Goal: Task Accomplishment & Management: Manage account settings

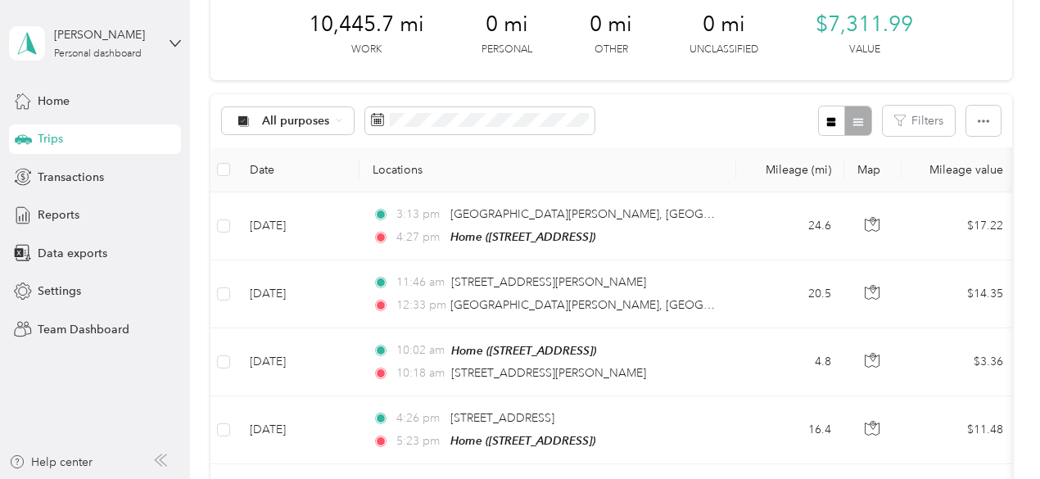
scroll to position [90, 0]
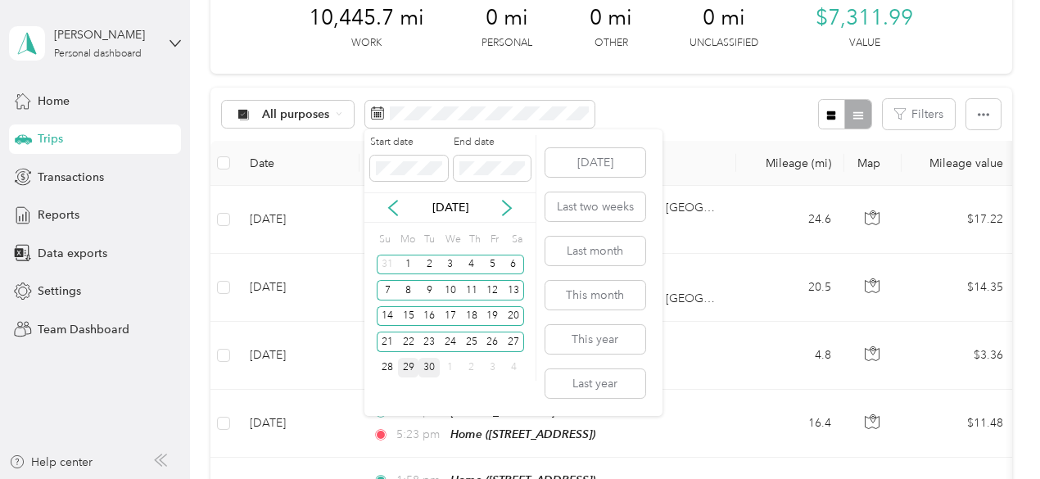
click at [431, 367] on div "30" at bounding box center [429, 368] width 21 height 20
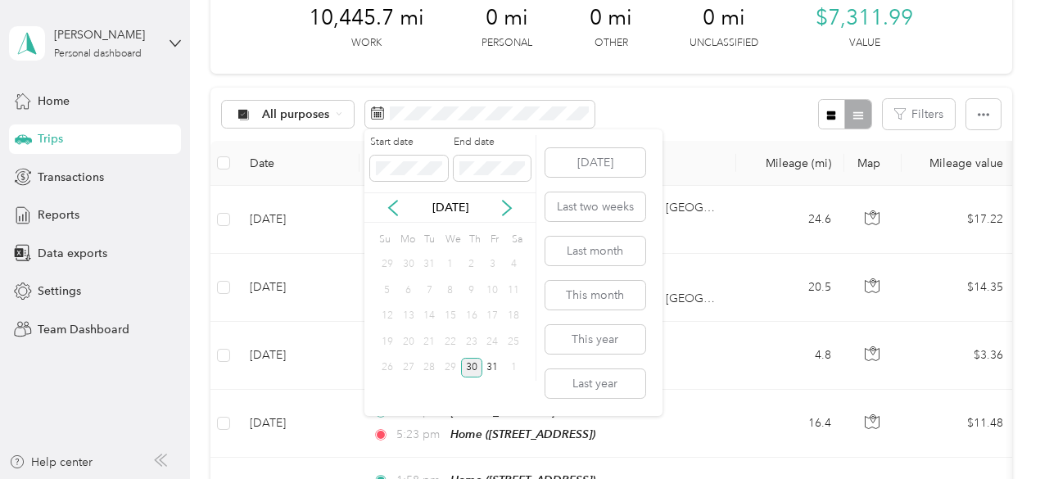
click at [473, 368] on div "30" at bounding box center [471, 368] width 21 height 20
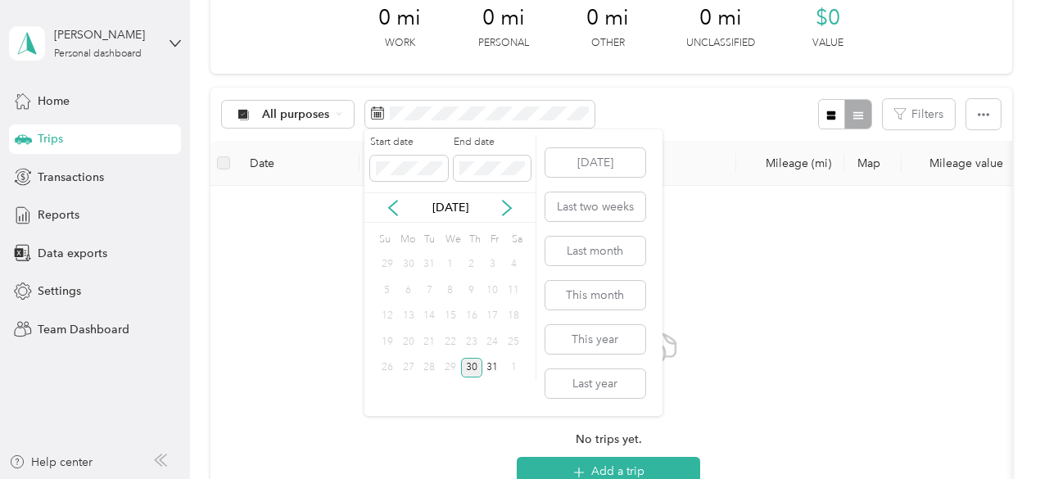
click at [470, 369] on div "30" at bounding box center [471, 368] width 21 height 20
click at [506, 211] on icon at bounding box center [507, 208] width 16 height 16
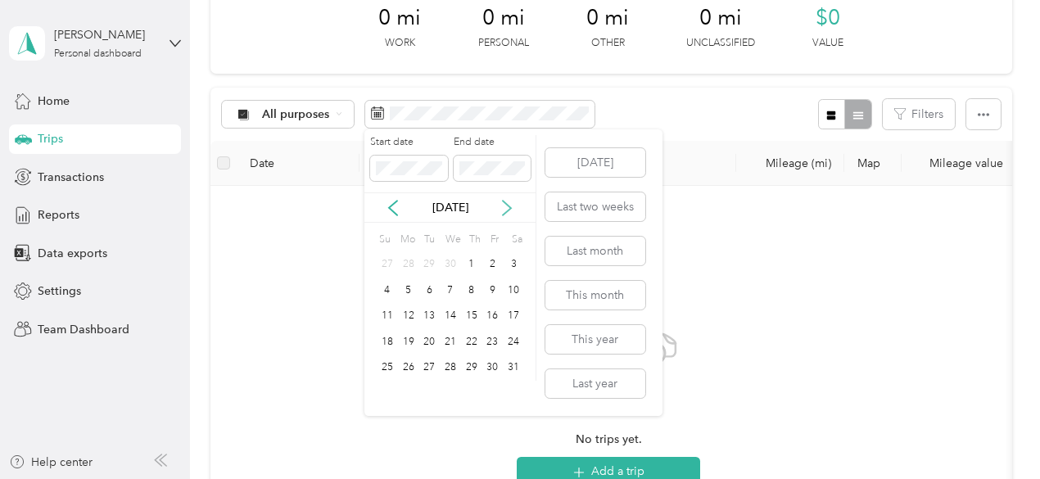
click at [506, 211] on icon at bounding box center [507, 208] width 16 height 16
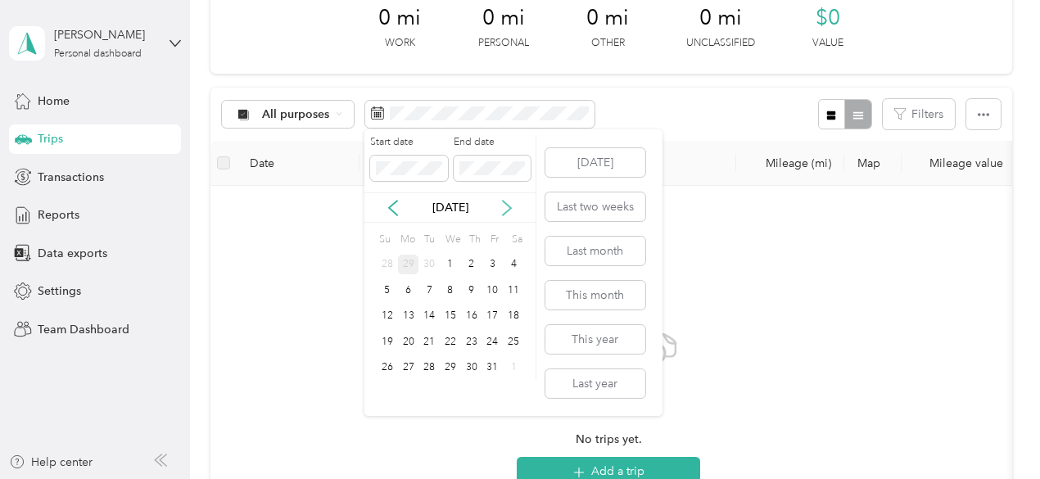
click at [506, 211] on icon at bounding box center [507, 208] width 16 height 16
click at [395, 211] on icon at bounding box center [393, 208] width 16 height 16
click at [454, 266] on div "1" at bounding box center [450, 265] width 21 height 20
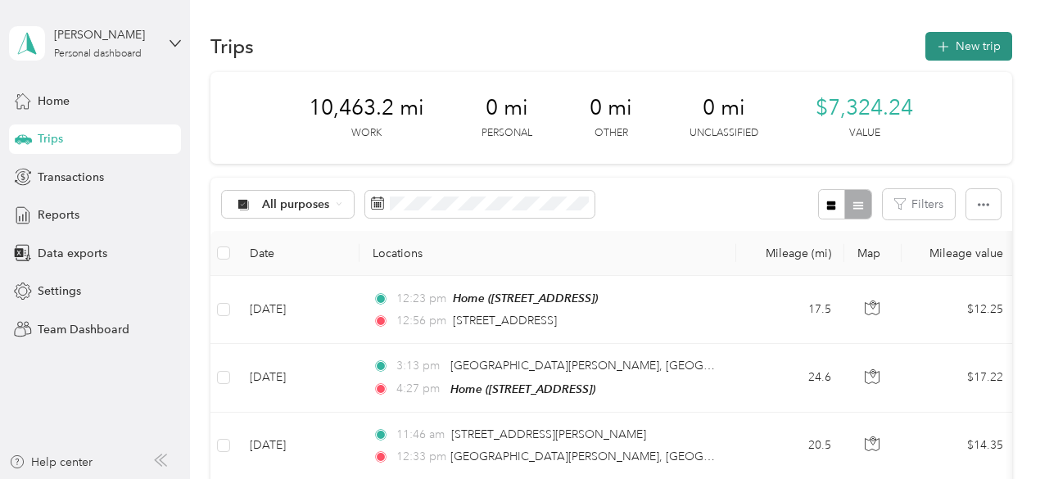
click at [940, 47] on icon "button" at bounding box center [943, 47] width 11 height 11
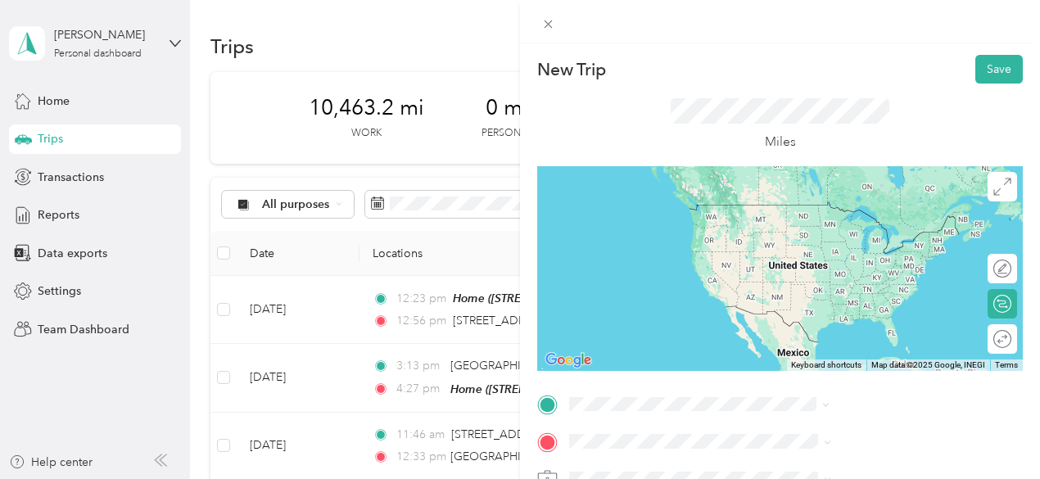
click at [872, 246] on span "[STREET_ADDRESS][US_STATE]" at bounding box center [855, 238] width 164 height 15
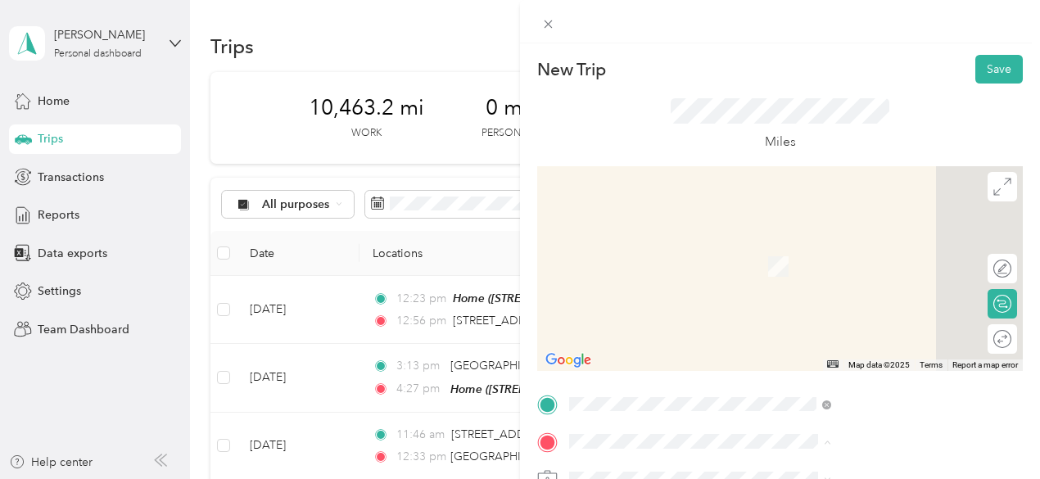
click at [840, 390] on span "[STREET_ADDRESS]" at bounding box center [825, 393] width 104 height 14
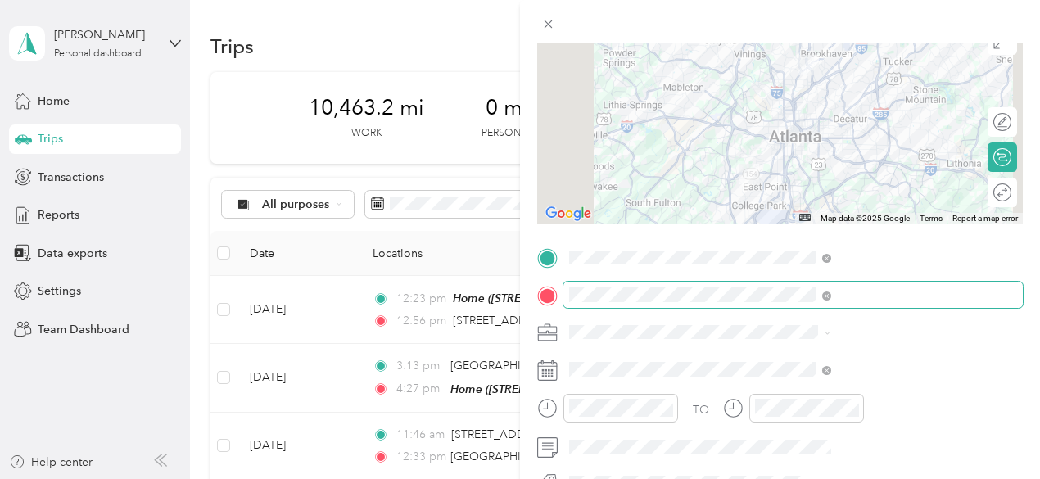
scroll to position [158, 0]
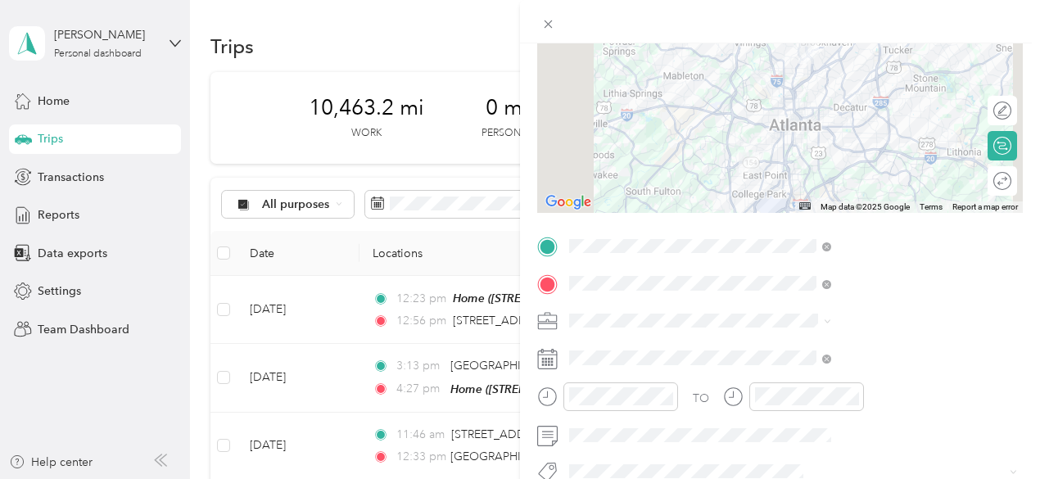
click at [849, 168] on div "Ride Aventon Inc." at bounding box center [874, 175] width 251 height 17
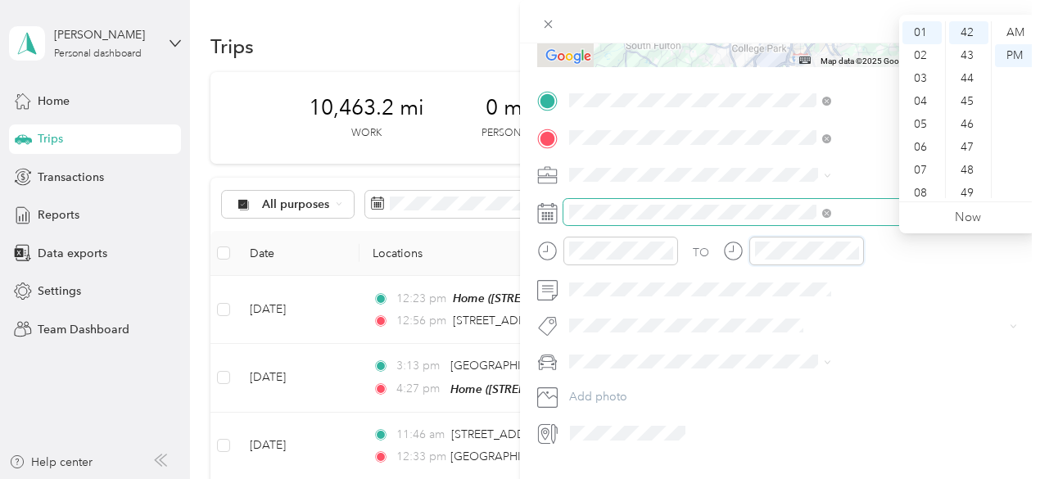
scroll to position [342, 0]
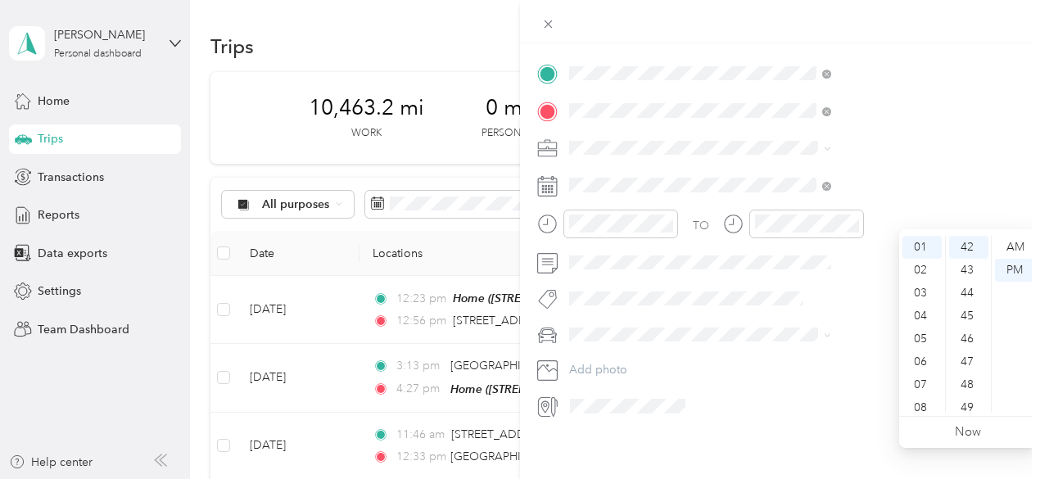
click at [809, 445] on div "New Trip Save This trip cannot be edited because it is either under review, app…" at bounding box center [780, 282] width 520 height 479
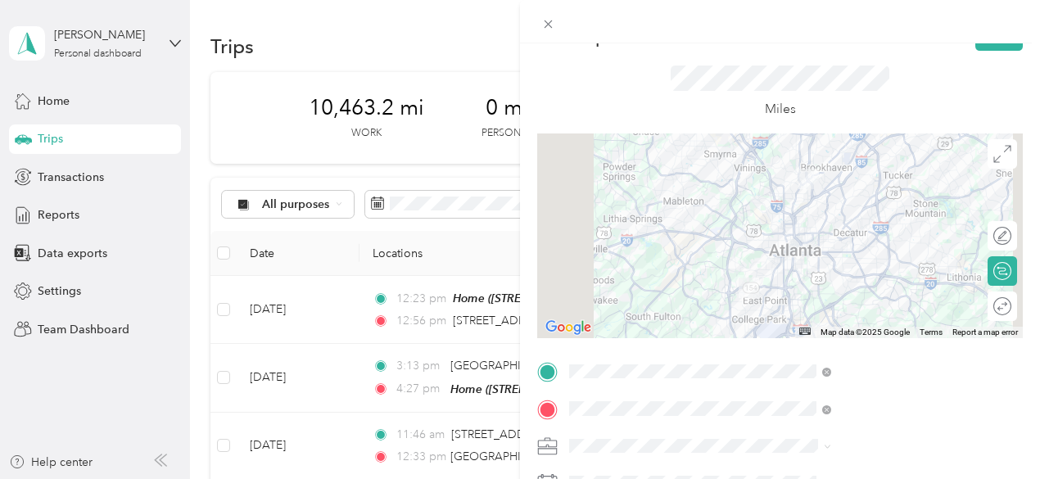
scroll to position [26, 0]
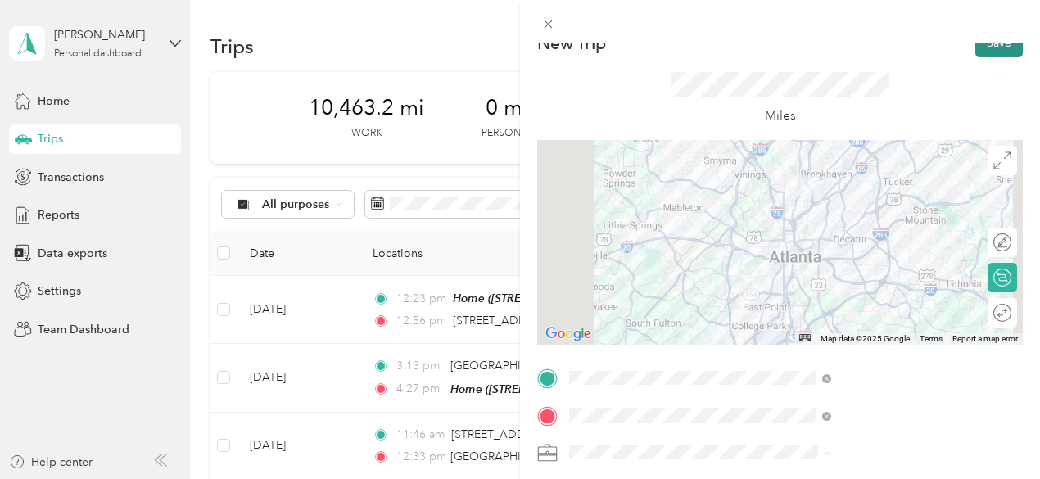
click at [976, 50] on button "Save" at bounding box center [1000, 43] width 48 height 29
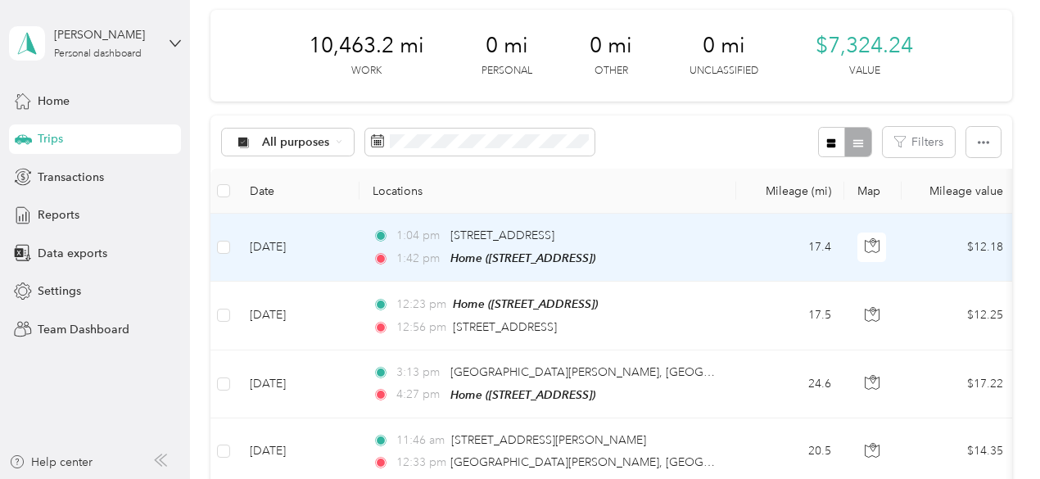
scroll to position [0, 0]
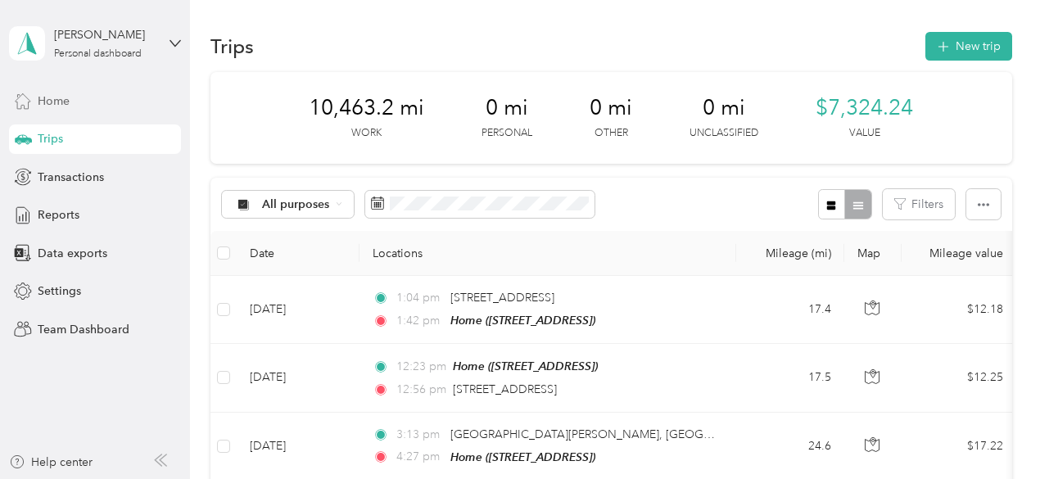
click at [111, 104] on div "Home" at bounding box center [95, 100] width 172 height 29
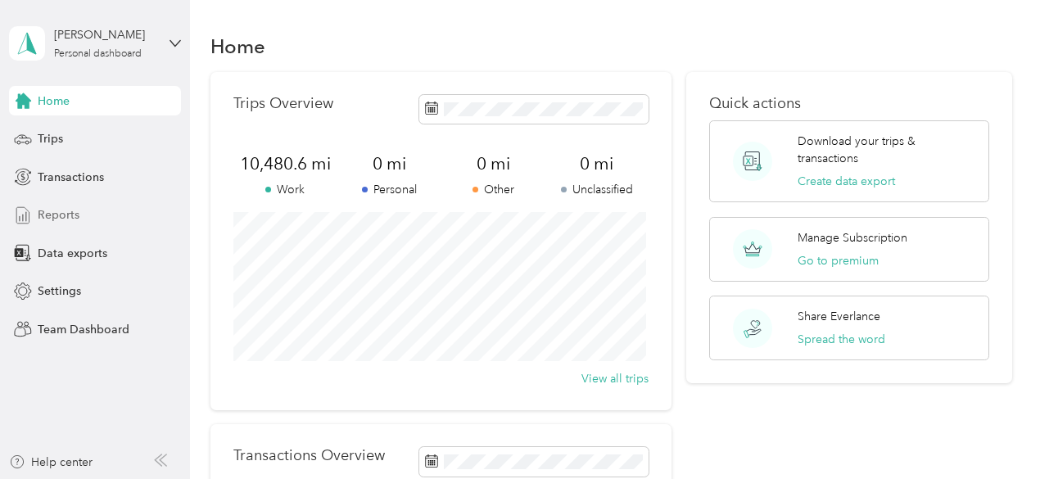
click at [66, 213] on span "Reports" at bounding box center [59, 214] width 42 height 17
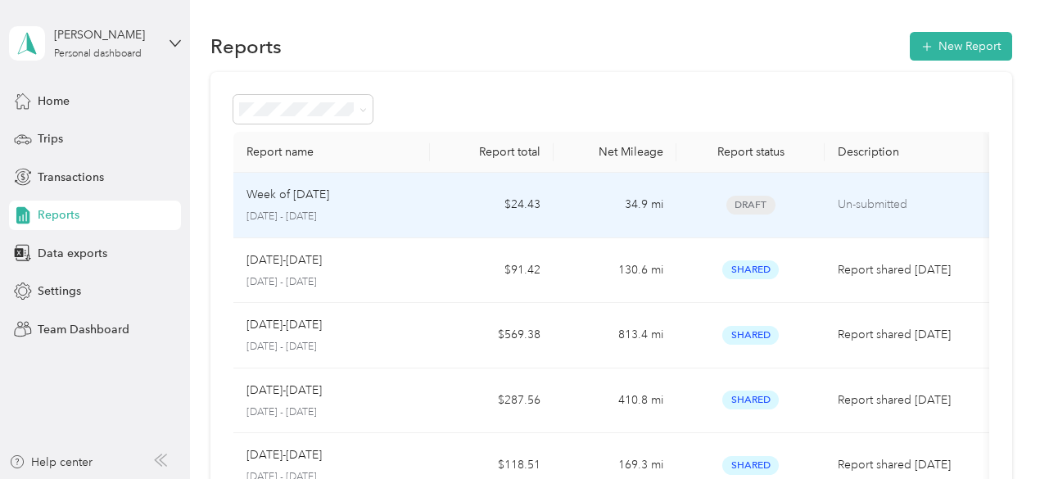
click at [329, 188] on p "Week of [DATE]" at bounding box center [288, 195] width 83 height 18
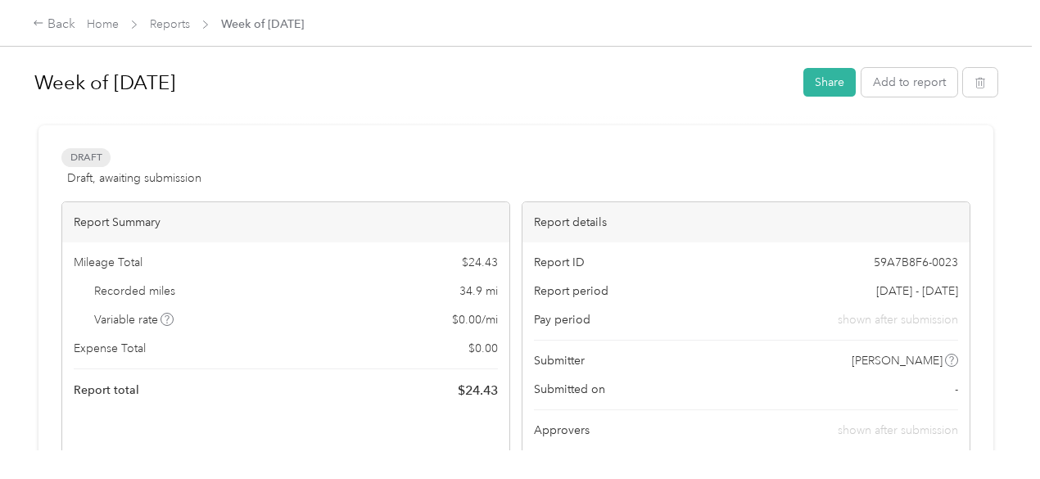
drag, startPoint x: 221, startPoint y: 83, endPoint x: 25, endPoint y: 69, distance: 197.1
click at [25, 69] on div "Week of [DATE] Share Add to report Draft Draft, awaiting submission View activi…" at bounding box center [516, 225] width 1032 height 451
click at [217, 75] on h1 "Week of [DATE]" at bounding box center [413, 82] width 758 height 39
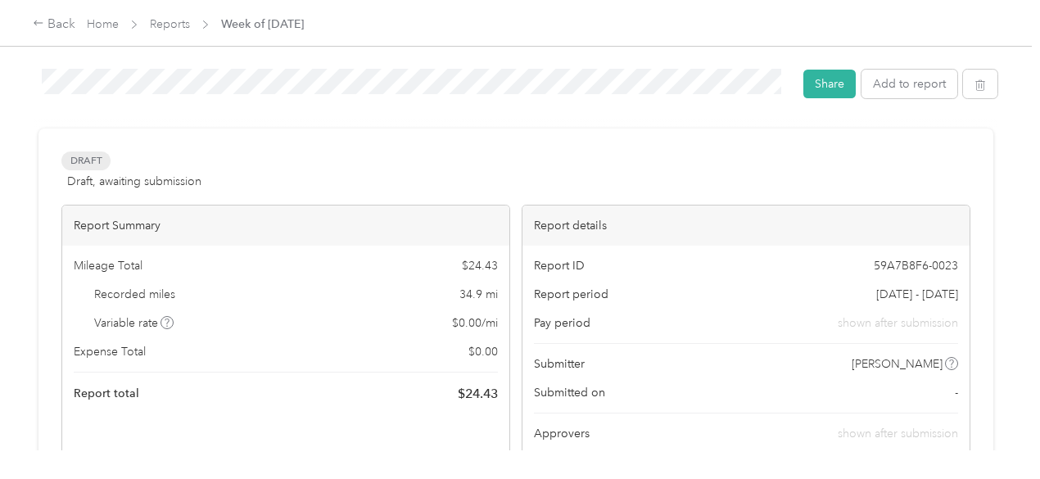
click at [0, 61] on div "Week of [DATE] Share Add to report Draft Draft, awaiting submission View activi…" at bounding box center [516, 225] width 1032 height 451
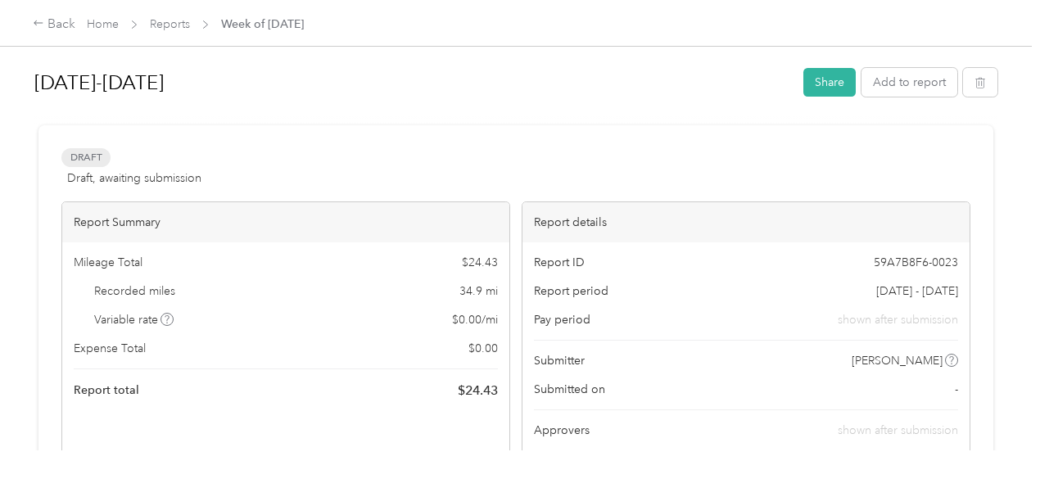
click at [463, 135] on div "Draft Draft, awaiting submission View activity & comments Report Summary Mileag…" at bounding box center [515, 461] width 955 height 672
click at [182, 24] on link "Reports" at bounding box center [170, 24] width 40 height 14
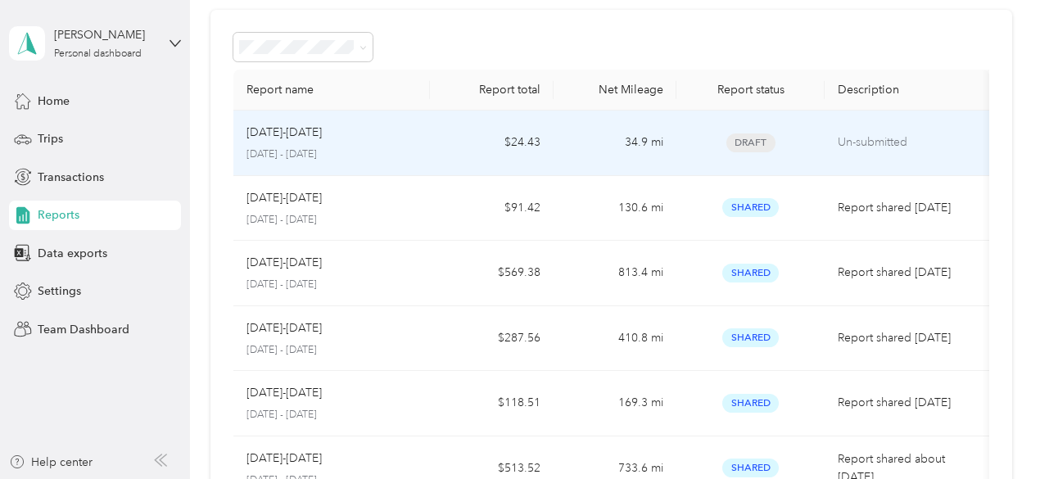
scroll to position [63, 0]
click at [322, 130] on p "[DATE]-[DATE]" at bounding box center [284, 132] width 75 height 18
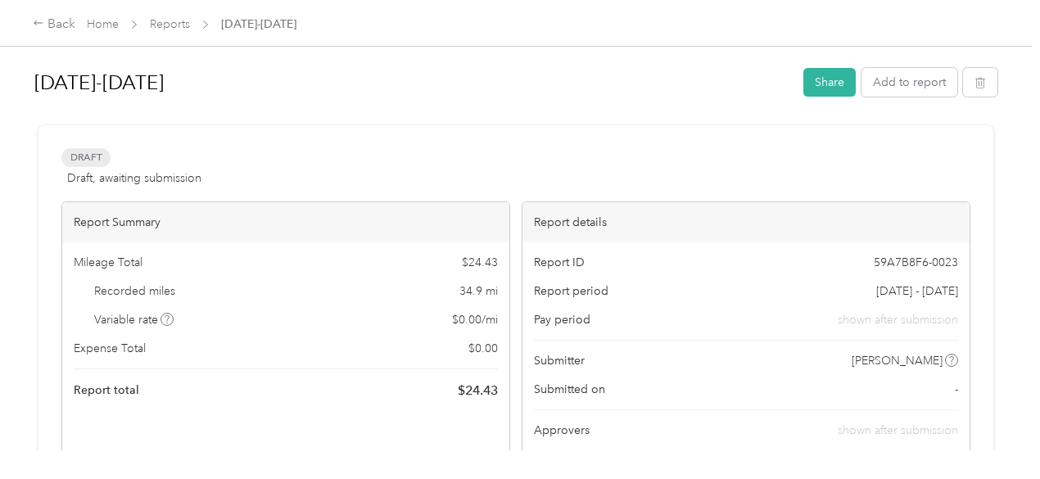
click at [162, 79] on h1 "[DATE]-[DATE]" at bounding box center [413, 82] width 758 height 39
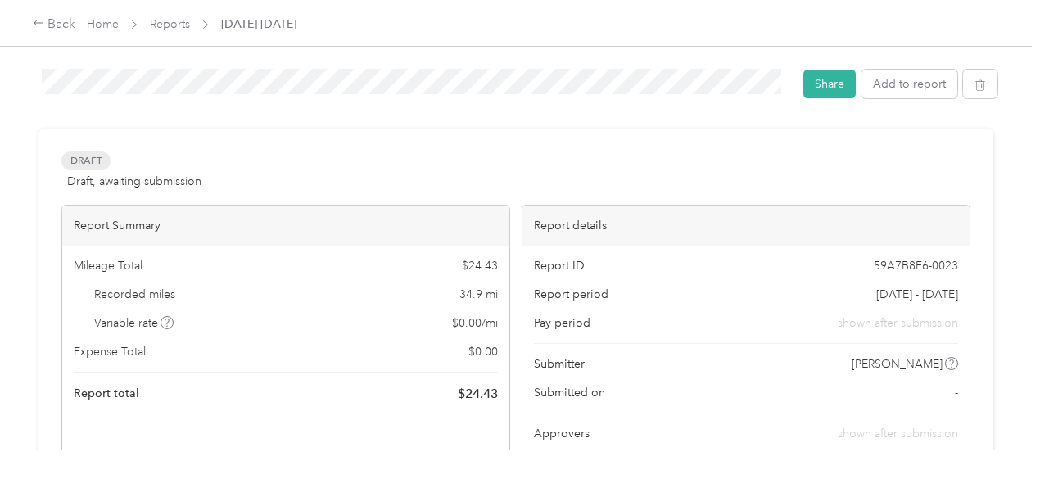
click at [216, 105] on div "[DATE]-[DATE] Share Add to report" at bounding box center [515, 87] width 963 height 52
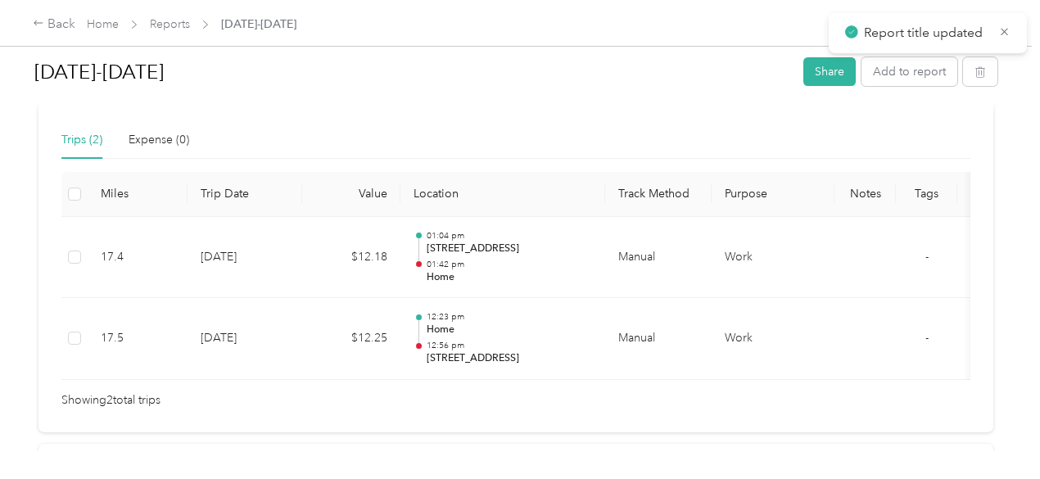
scroll to position [426, 0]
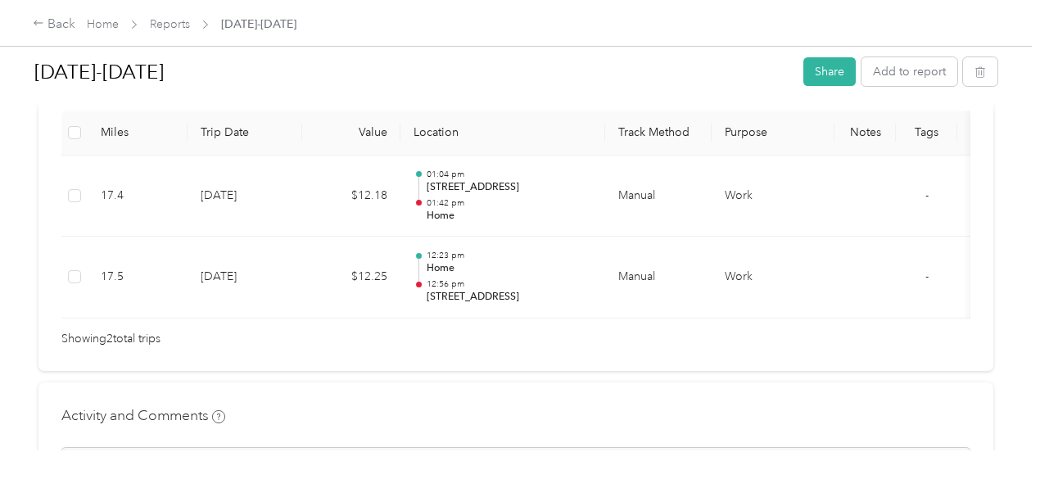
click at [496, 427] on div "[DATE]-[DATE] Share Add to report Draft Draft, awaiting submission View activit…" at bounding box center [516, 225] width 1032 height 451
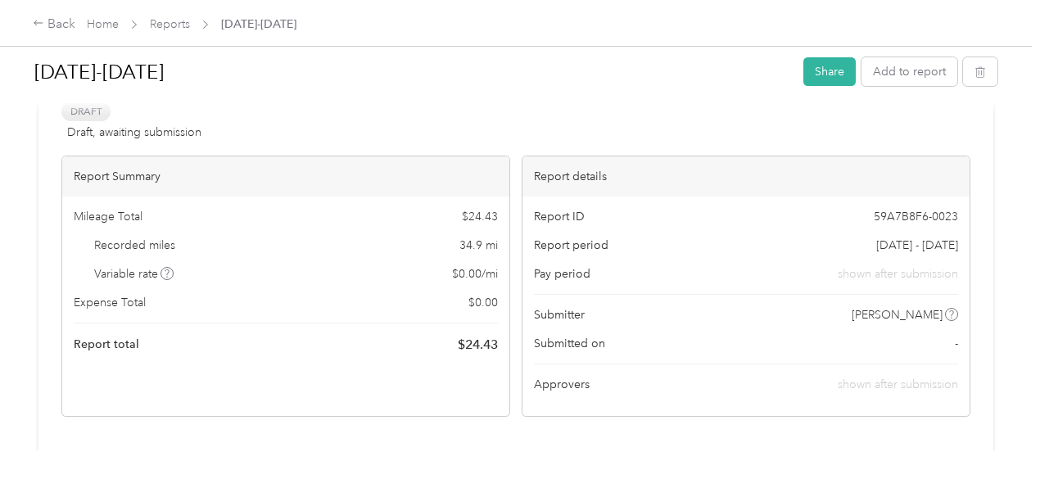
scroll to position [0, 0]
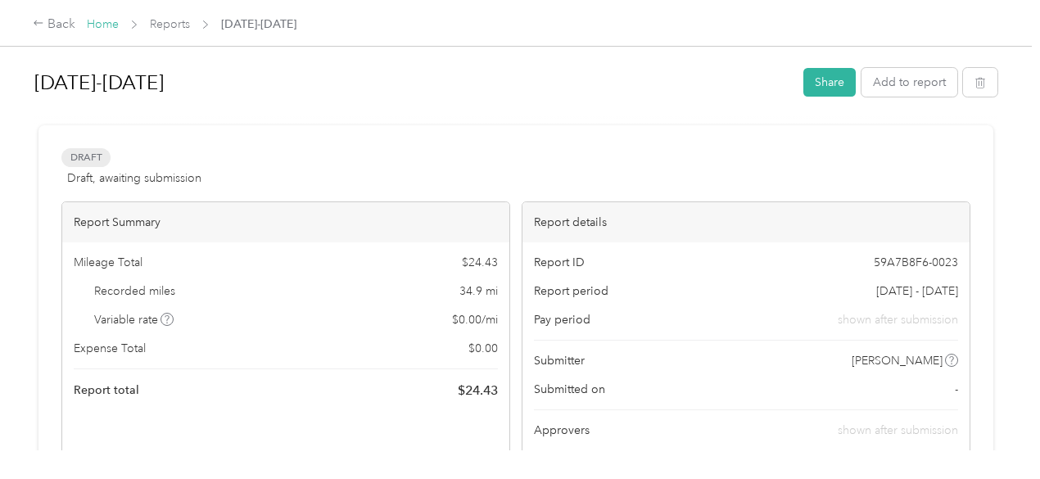
click at [107, 22] on link "Home" at bounding box center [103, 24] width 32 height 14
